Goal: Transaction & Acquisition: Download file/media

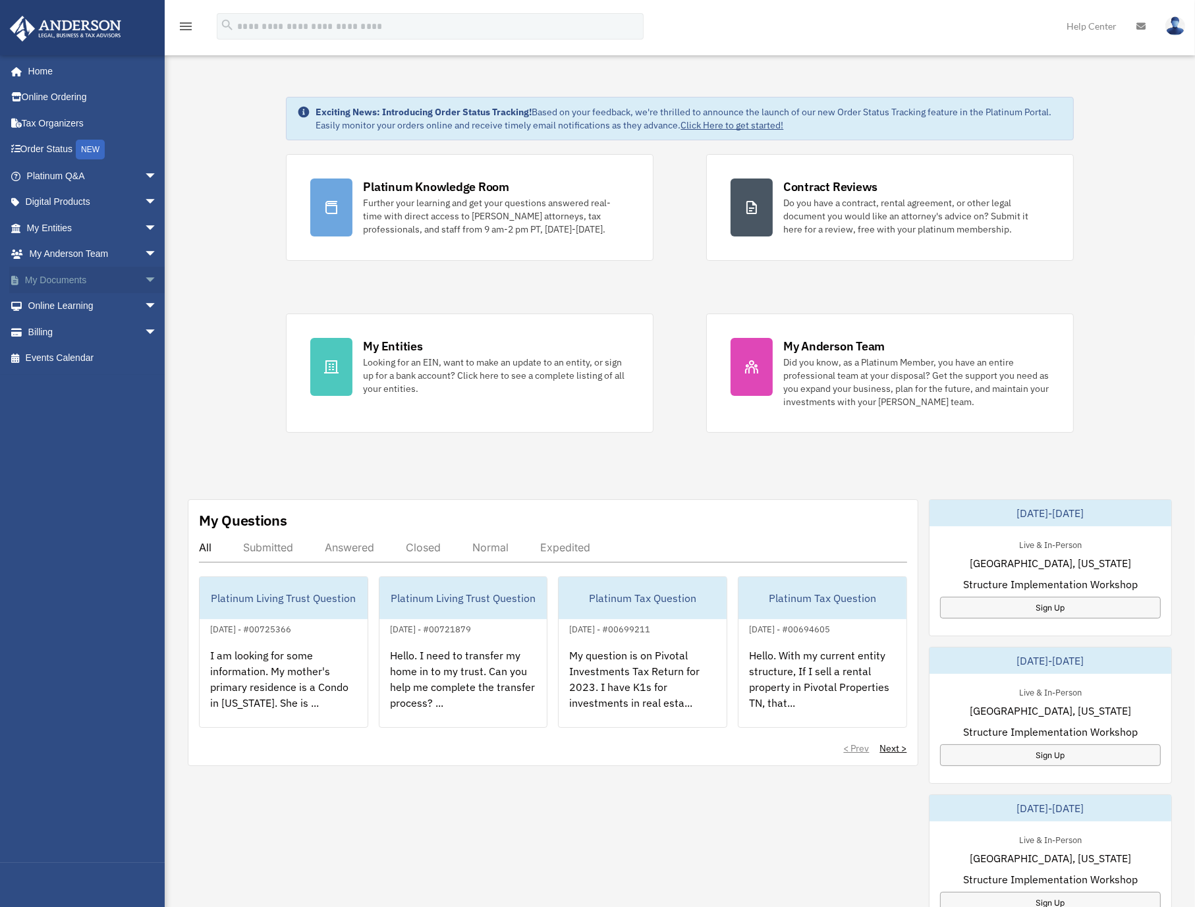
click at [81, 279] on link "My Documents arrow_drop_down" at bounding box center [93, 280] width 168 height 26
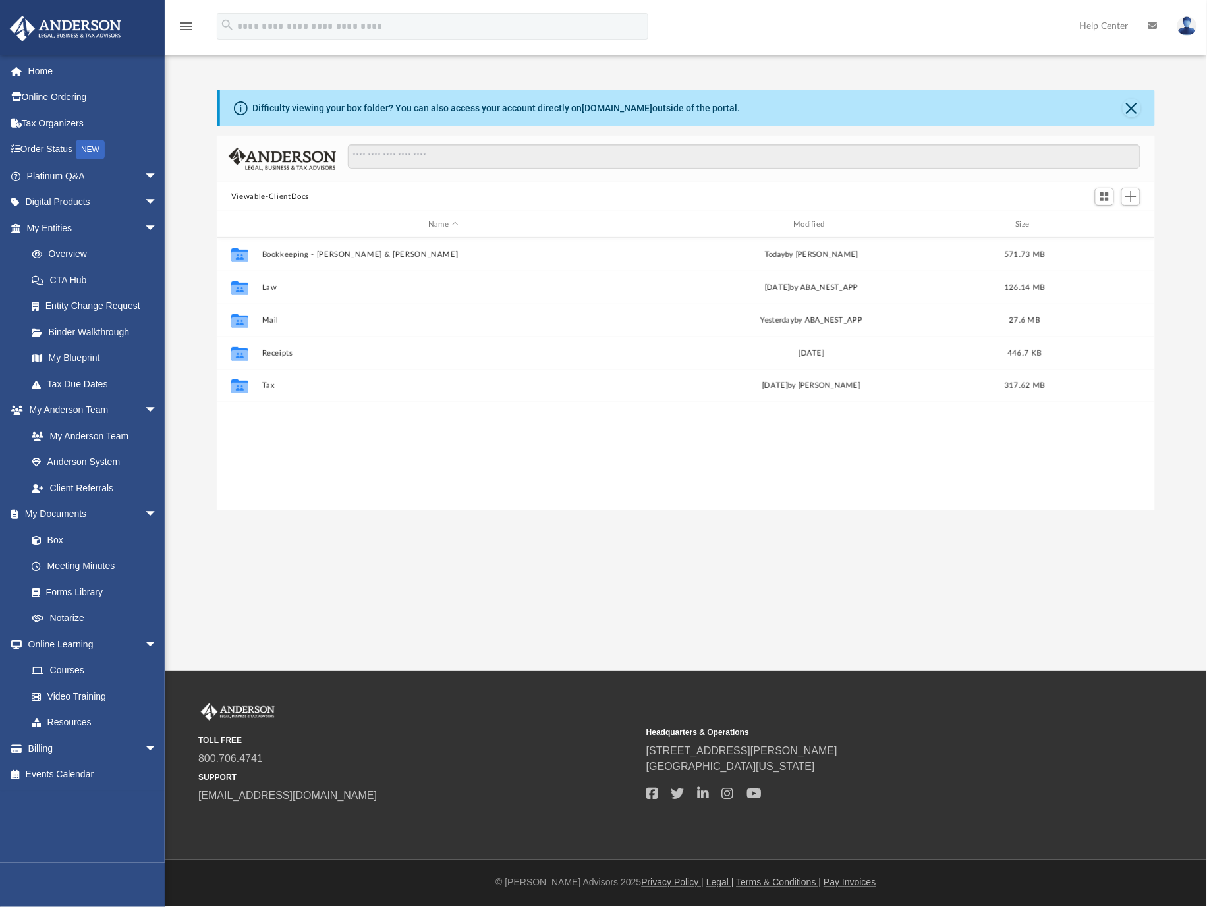
scroll to position [287, 926]
click at [267, 318] on button "Mail" at bounding box center [443, 320] width 362 height 9
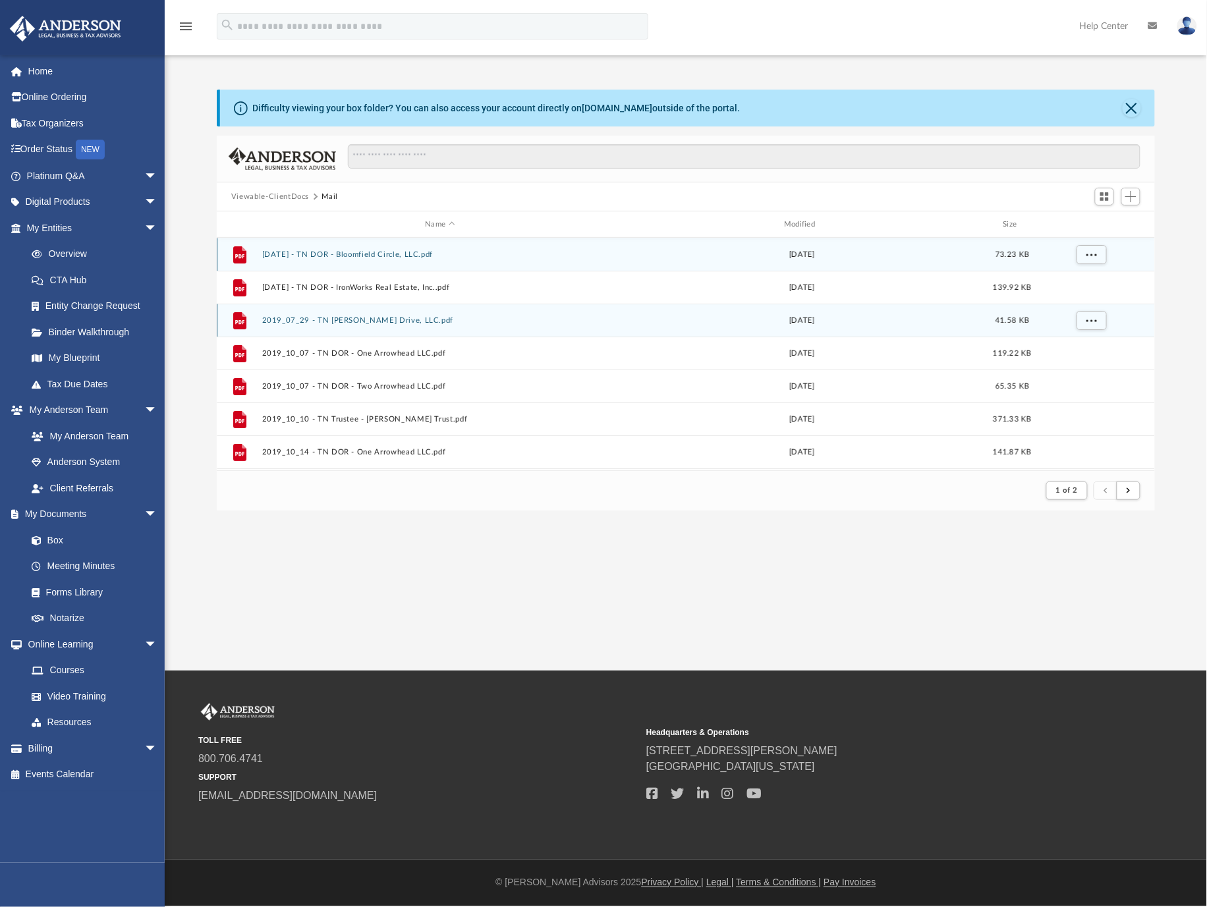
scroll to position [246, 926]
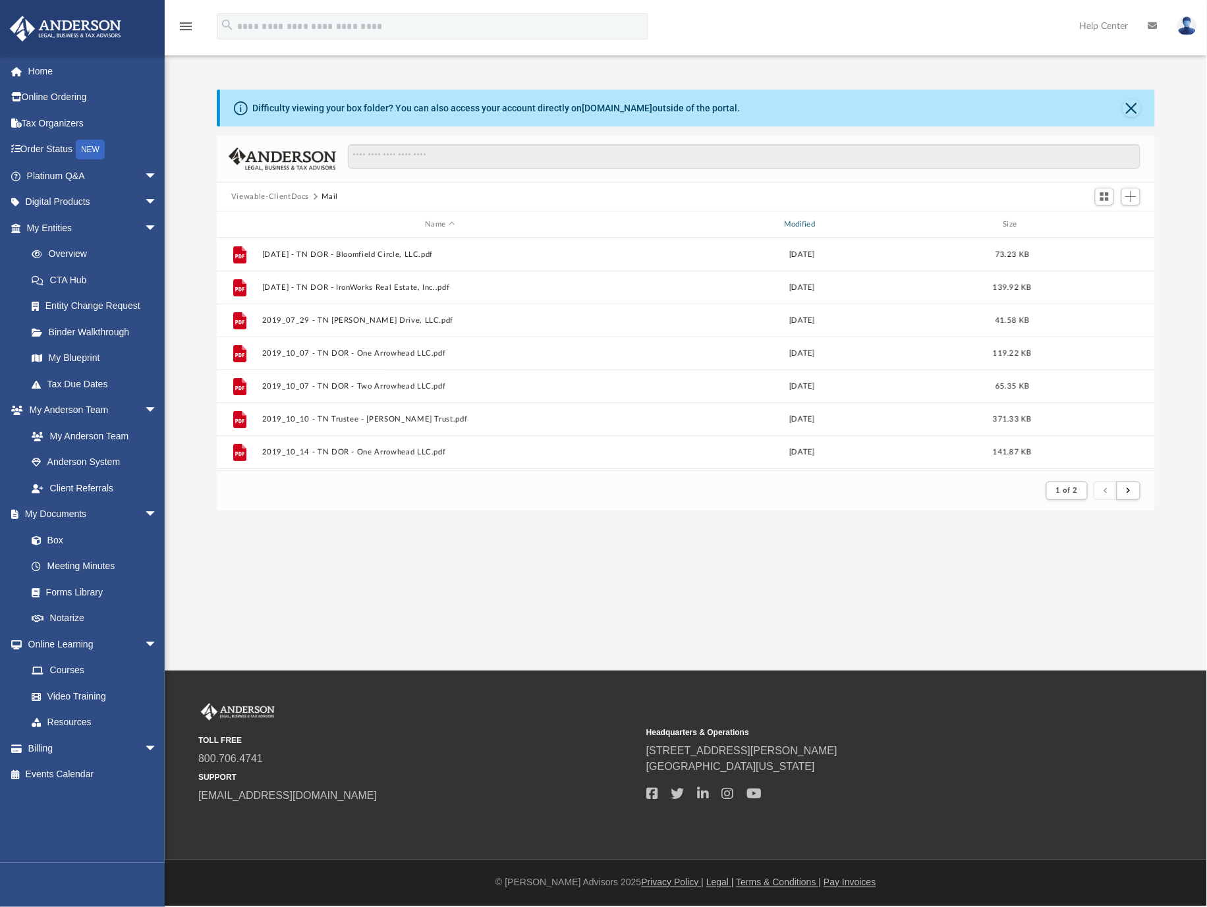
click at [801, 219] on div "Modified" at bounding box center [802, 225] width 356 height 12
click at [796, 225] on div "Modified" at bounding box center [802, 225] width 356 height 12
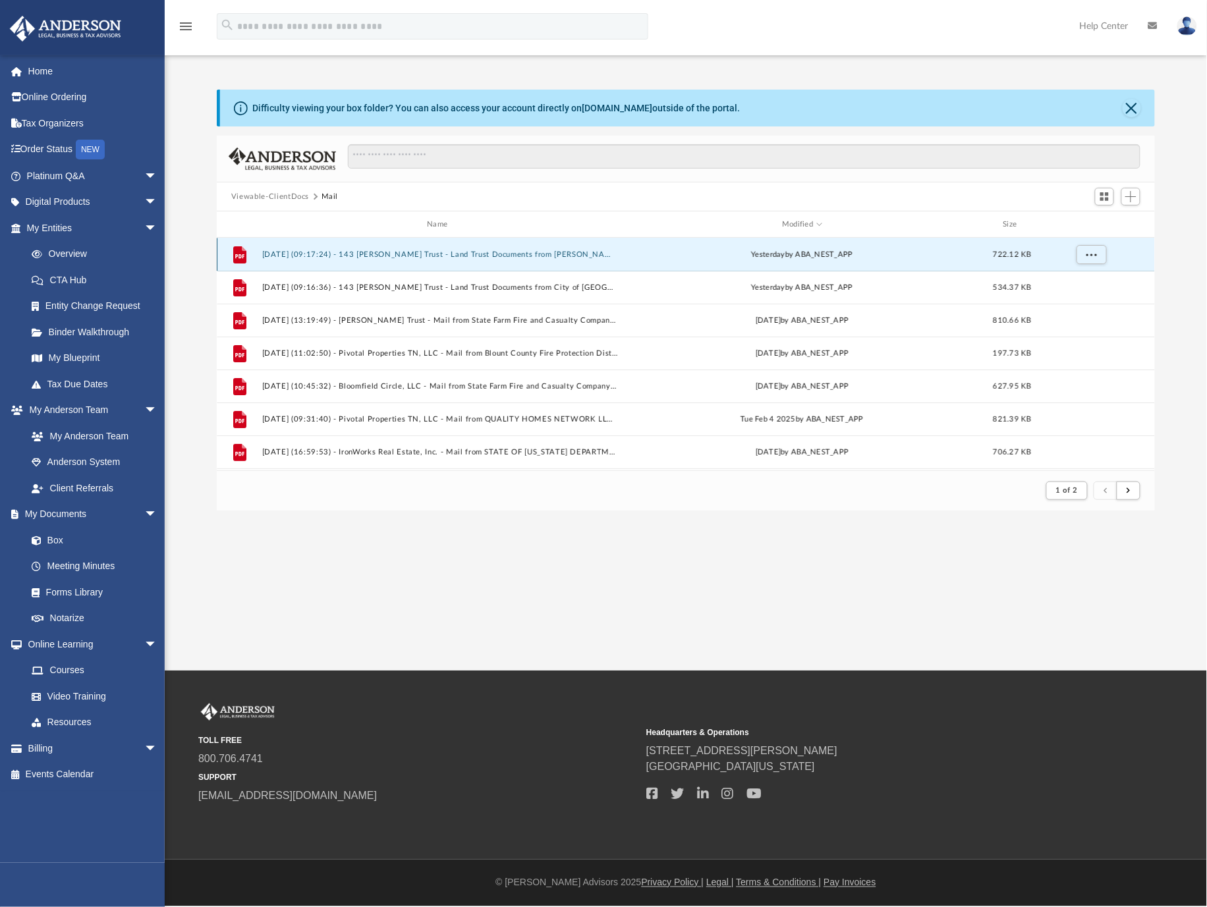
click at [310, 252] on button "[DATE] (09:17:24) - 143 [PERSON_NAME] Trust - Land Trust Documents from [PERSON…" at bounding box center [440, 254] width 356 height 9
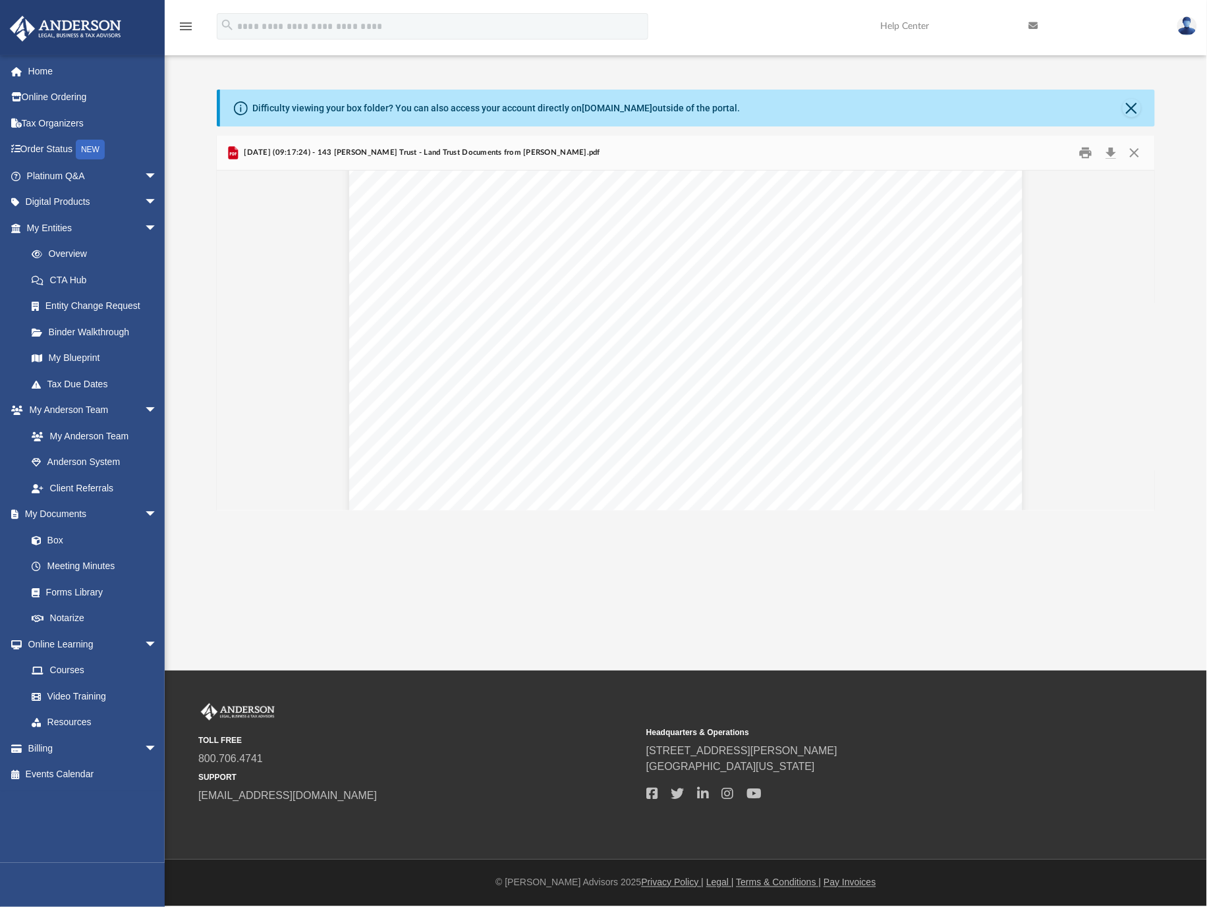
scroll to position [0, 0]
click at [1113, 149] on button "Download" at bounding box center [1111, 153] width 24 height 20
click at [1131, 155] on button "Close" at bounding box center [1135, 153] width 24 height 20
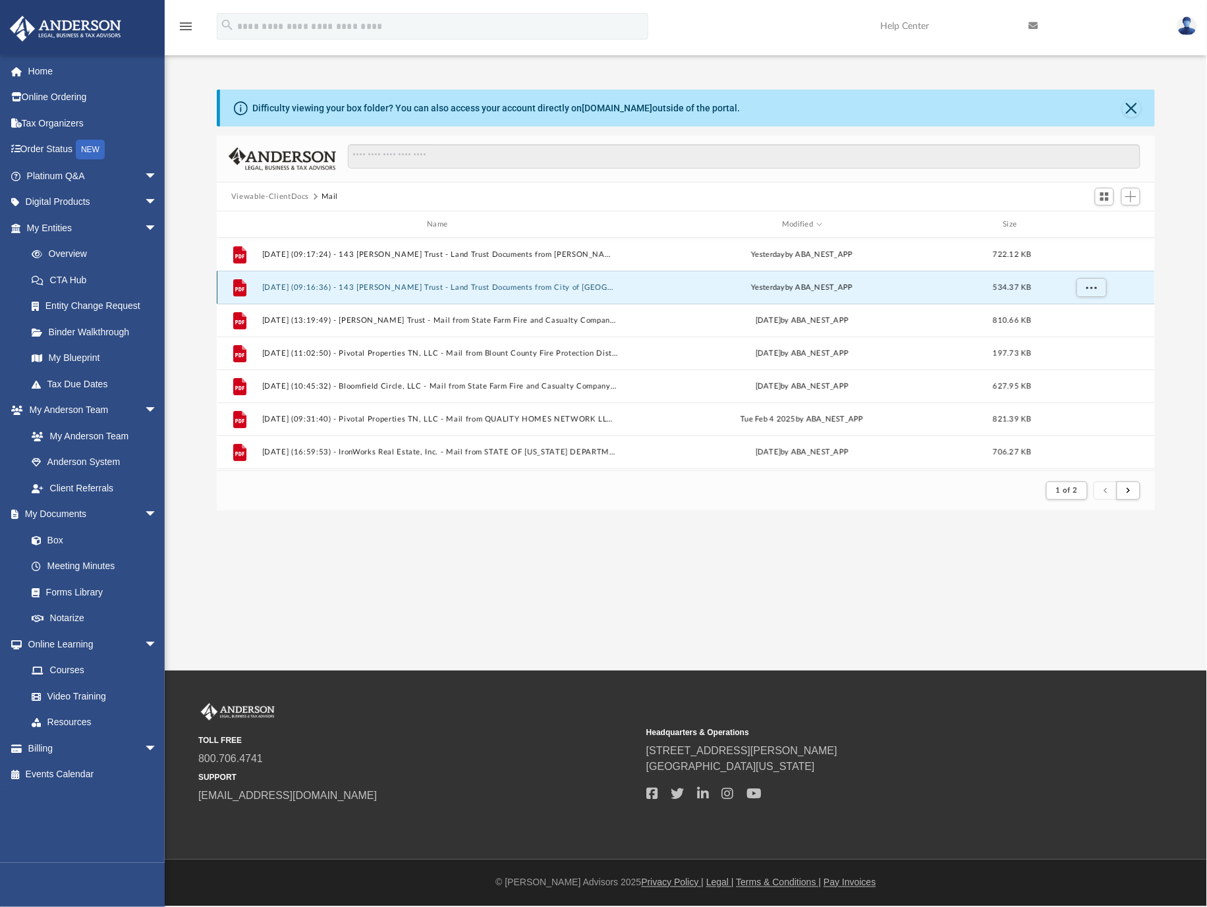
click at [553, 284] on button "[DATE] (09:16:36) - 143 [PERSON_NAME] Trust - Land Trust Documents from City of…" at bounding box center [440, 287] width 356 height 9
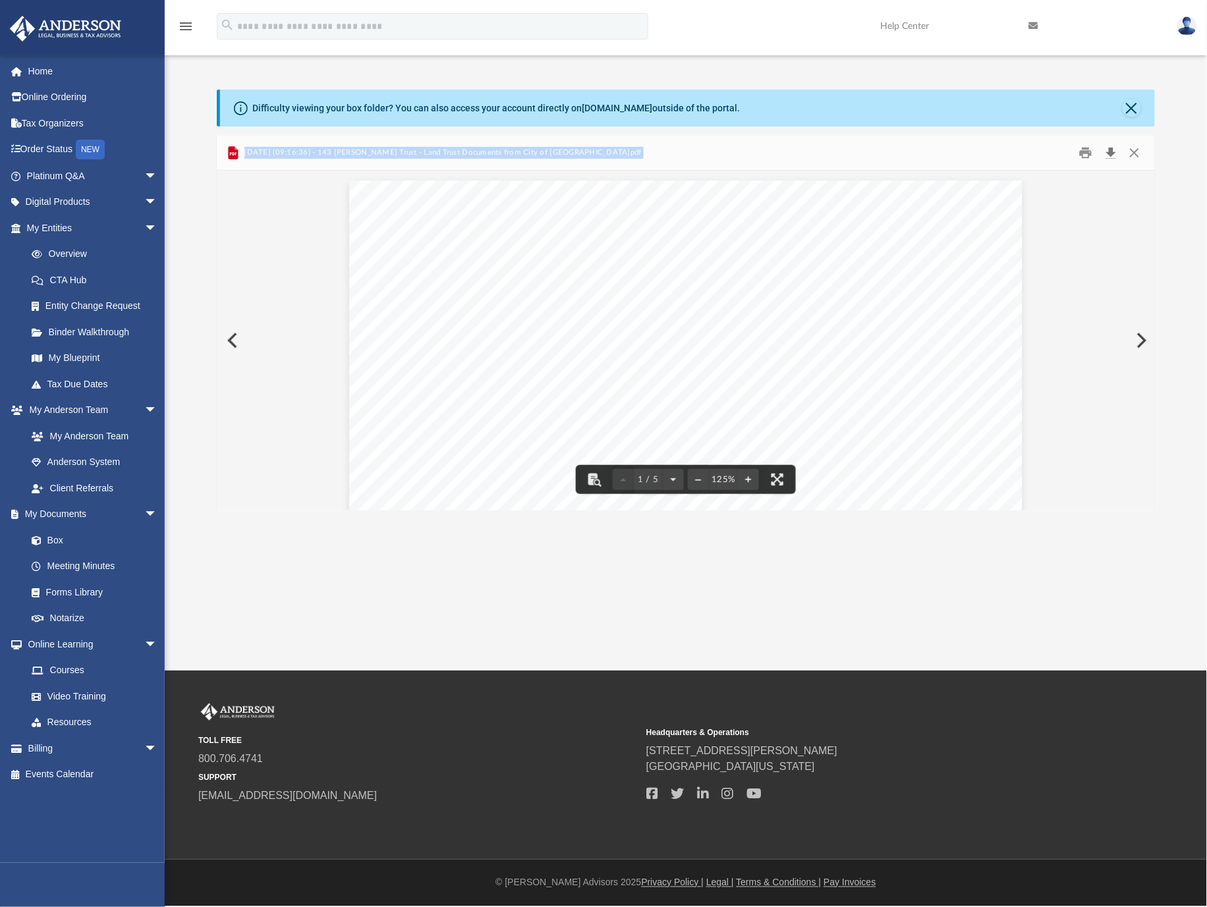
click at [1111, 149] on button "Download" at bounding box center [1111, 153] width 24 height 20
click at [38, 76] on link "Home" at bounding box center [93, 71] width 168 height 26
